Goal: Information Seeking & Learning: Learn about a topic

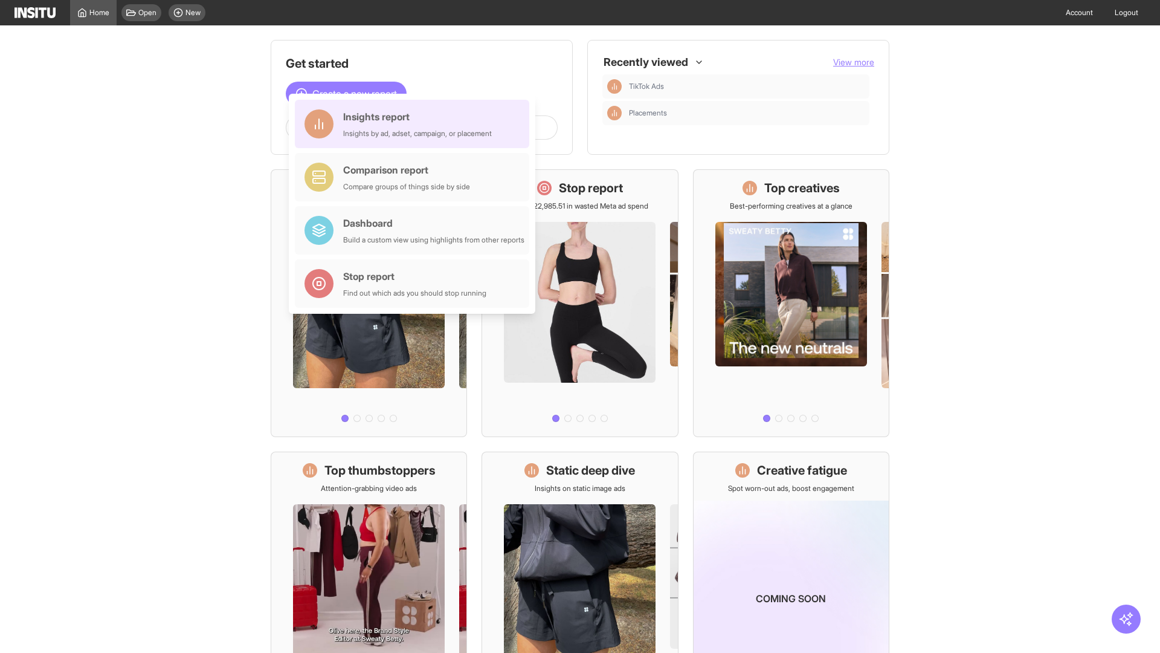
click at [415, 124] on div "Insights report Insights by ad, adset, campaign, or placement" at bounding box center [417, 123] width 149 height 29
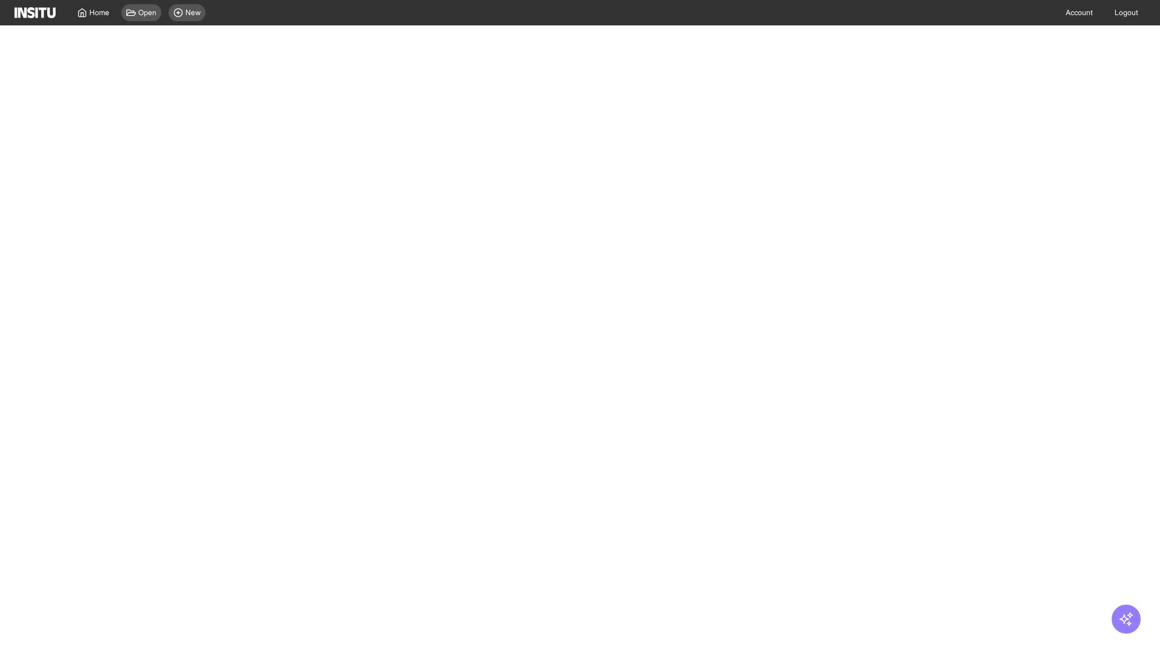
select select "**"
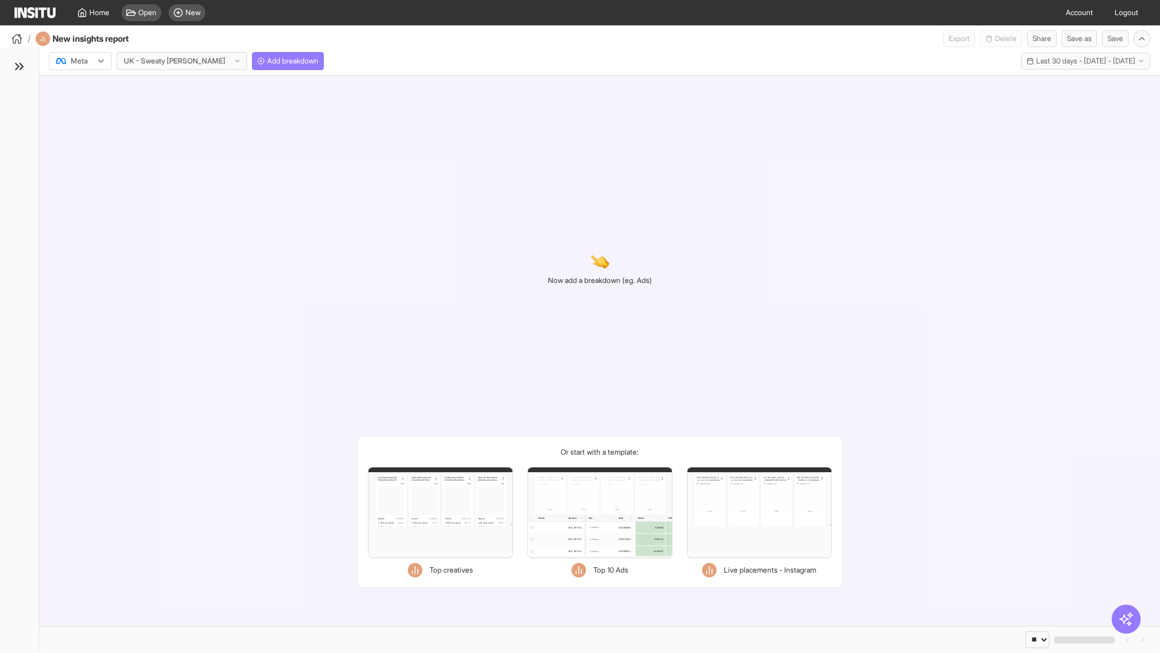
click at [80, 61] on div at bounding box center [72, 61] width 34 height 12
click at [80, 87] on span "Meta" at bounding box center [79, 87] width 16 height 11
click at [267, 61] on span "Add breakdown" at bounding box center [292, 61] width 51 height 10
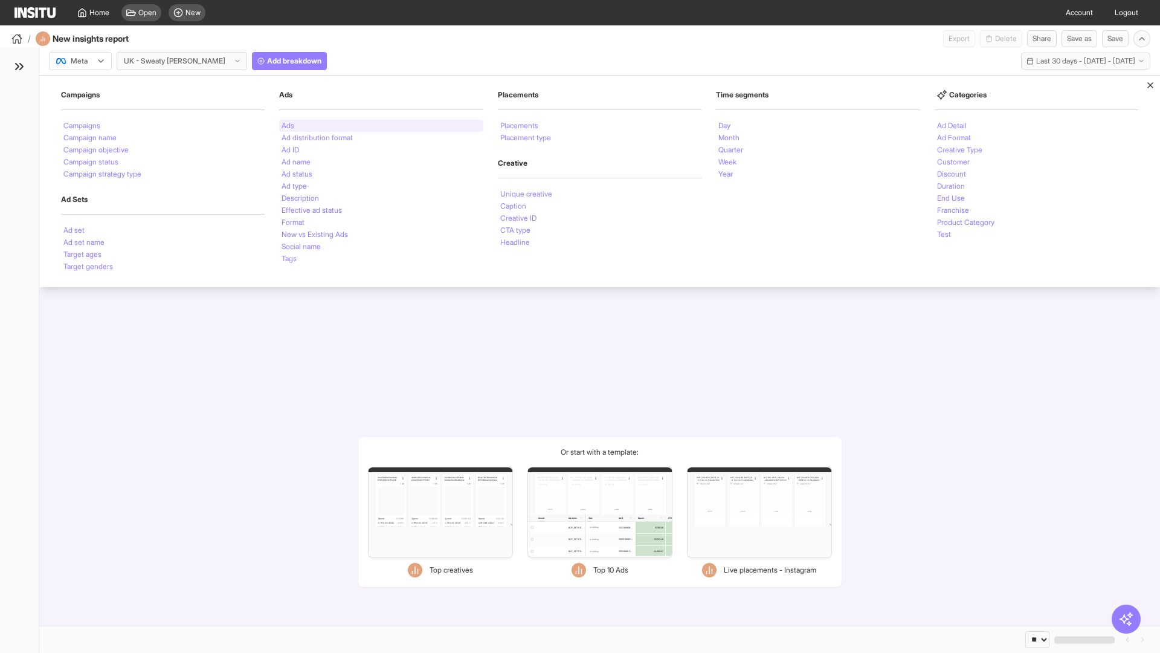
click at [288, 126] on li "Ads" at bounding box center [288, 125] width 13 height 7
